Goal: Task Accomplishment & Management: Use online tool/utility

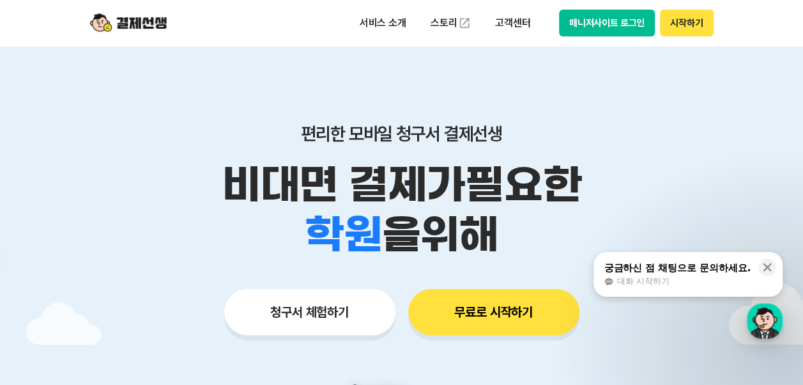
click at [684, 15] on button "시작하기" at bounding box center [686, 23] width 53 height 27
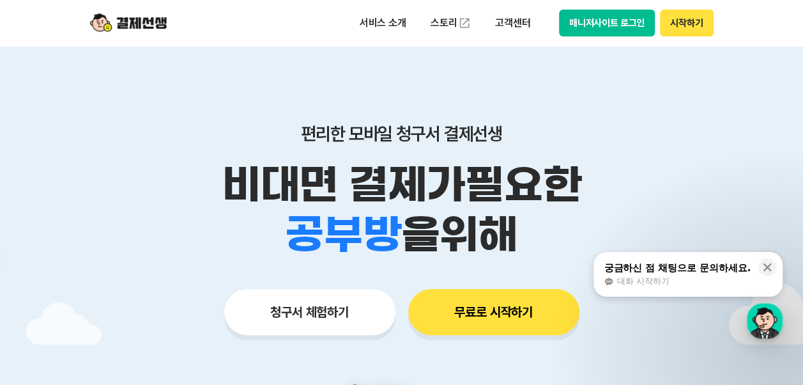
click at [679, 19] on button "시작하기" at bounding box center [686, 23] width 53 height 27
